Goal: Use online tool/utility: Utilize a website feature to perform a specific function

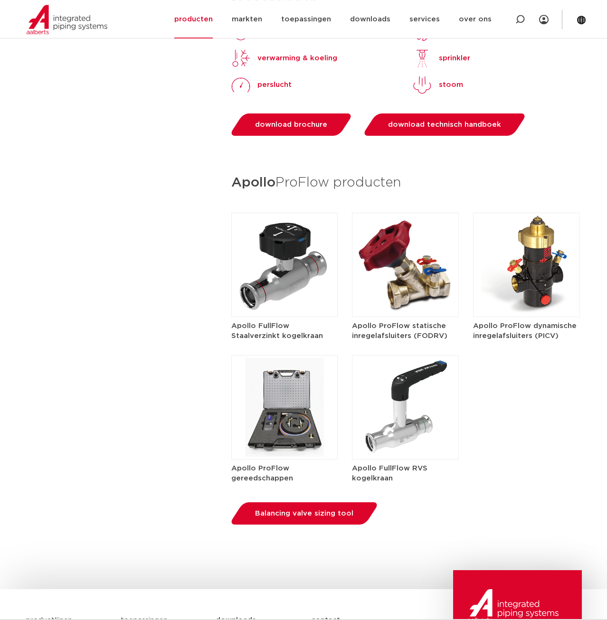
scroll to position [1162, 0]
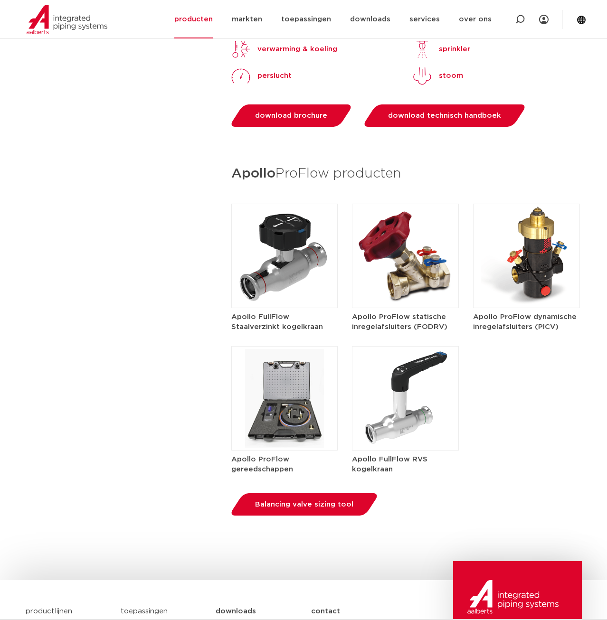
click at [402, 278] on img at bounding box center [405, 256] width 107 height 104
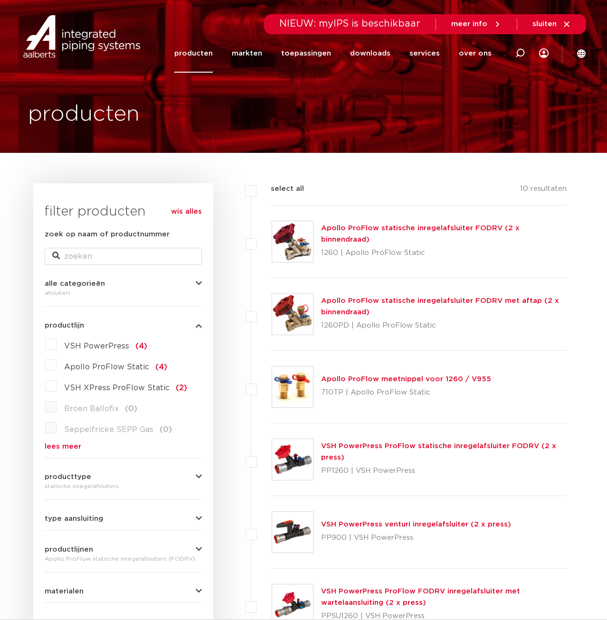
click at [408, 235] on link "Apollo ProFlow statische inregelafsluiter FODRV (2 x binnendraad)" at bounding box center [420, 234] width 198 height 19
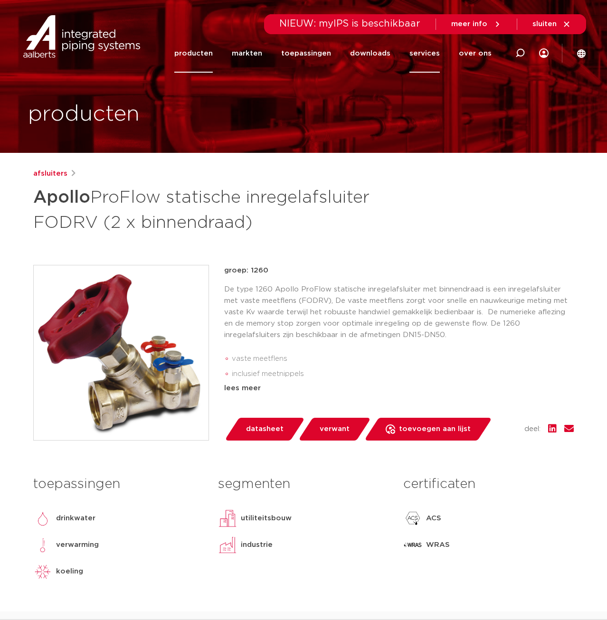
click at [428, 58] on link "services" at bounding box center [424, 53] width 30 height 38
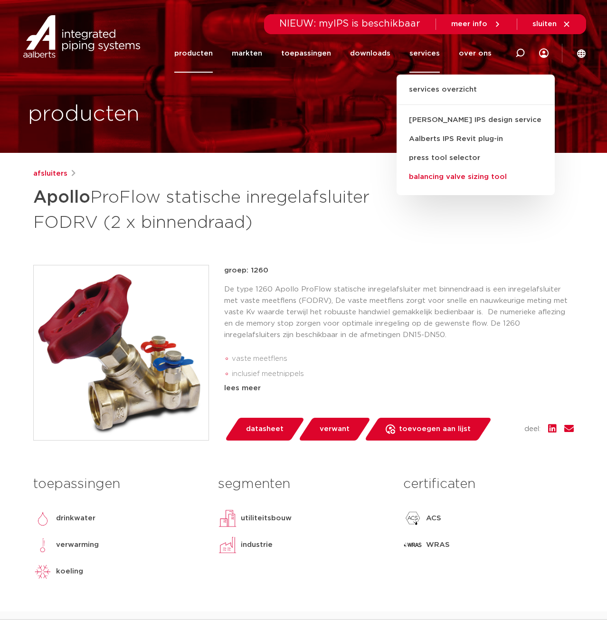
click at [449, 174] on link "balancing valve sizing tool" at bounding box center [475, 177] width 158 height 19
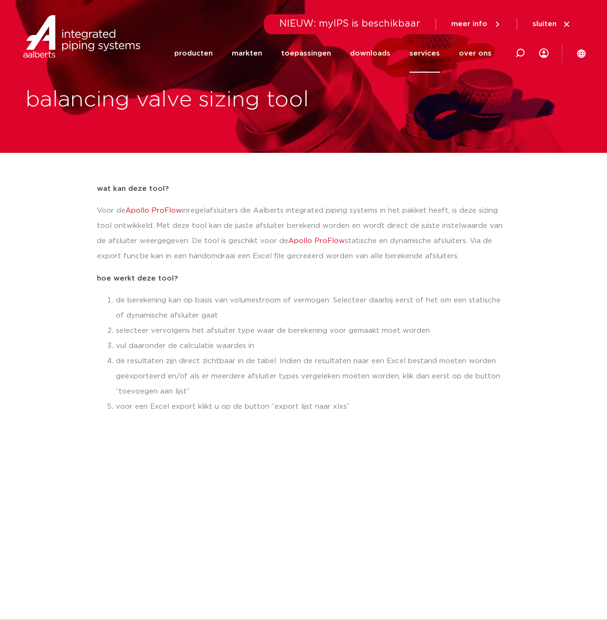
click at [293, 239] on link "Apollo ProFlow" at bounding box center [316, 240] width 56 height 7
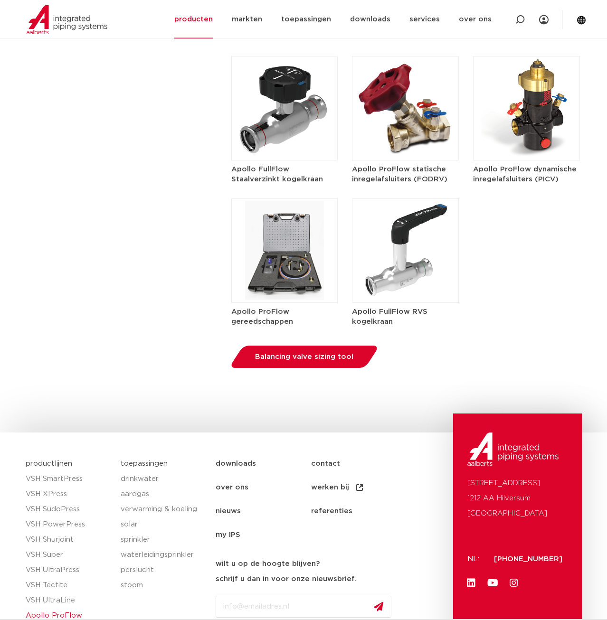
scroll to position [1019, 0]
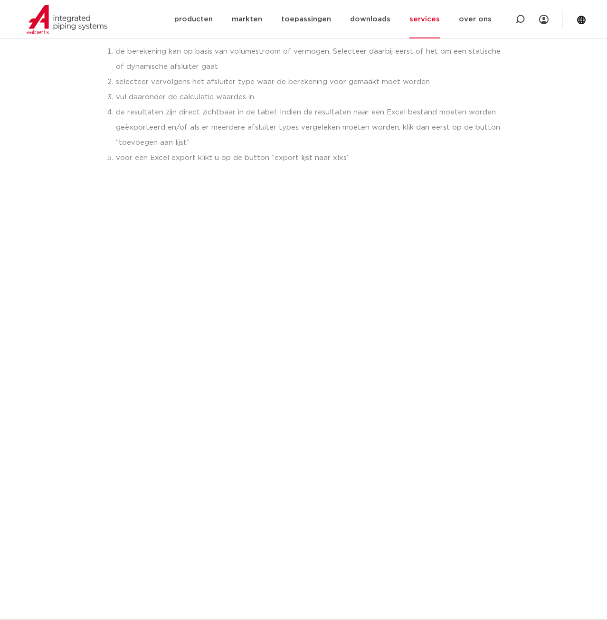
scroll to position [387, 0]
